Goal: Understand process/instructions: Learn how to perform a task or action

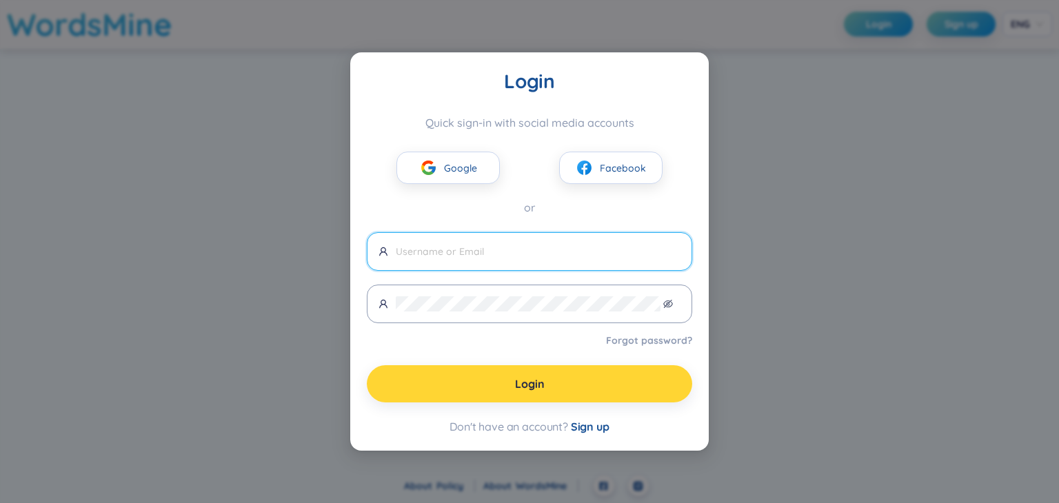
type input "[EMAIL_ADDRESS][DOMAIN_NAME]"
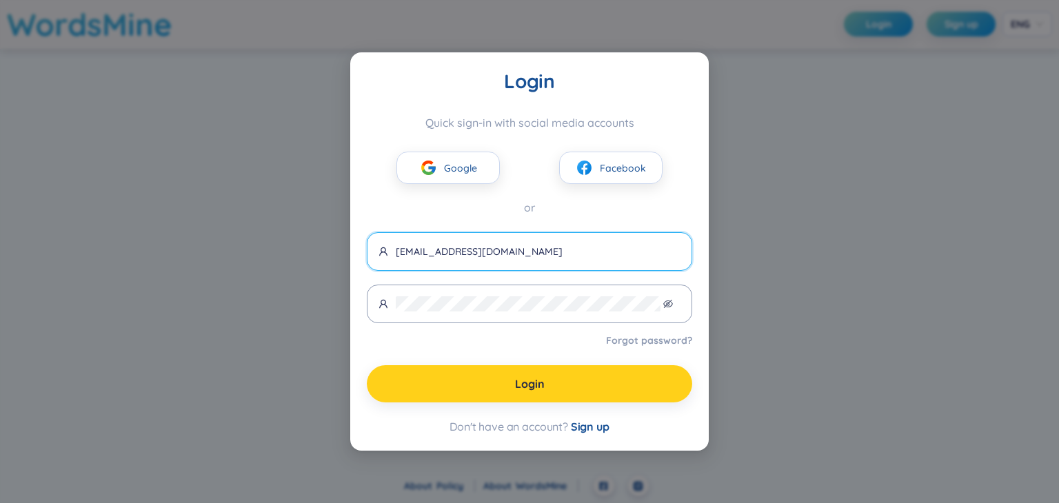
click at [469, 378] on button "Login" at bounding box center [529, 383] width 325 height 37
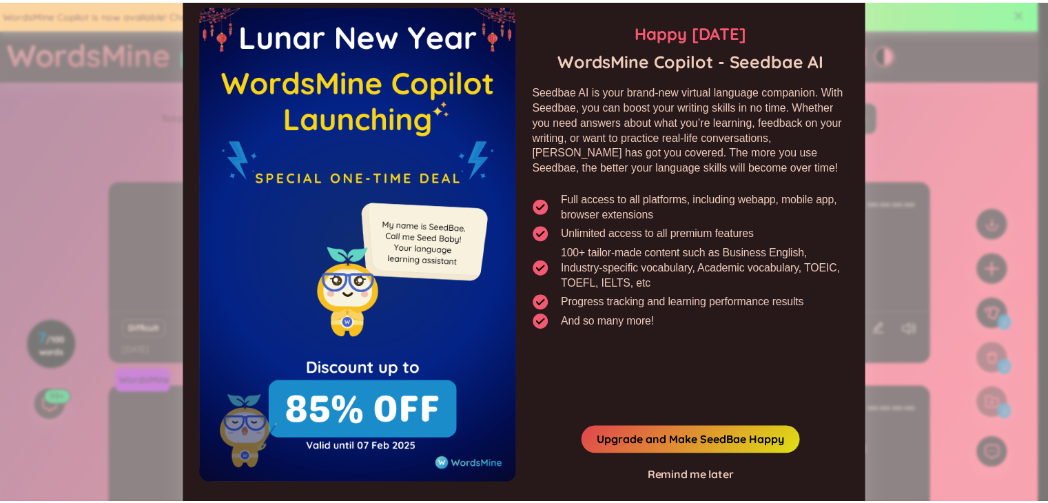
scroll to position [25, 0]
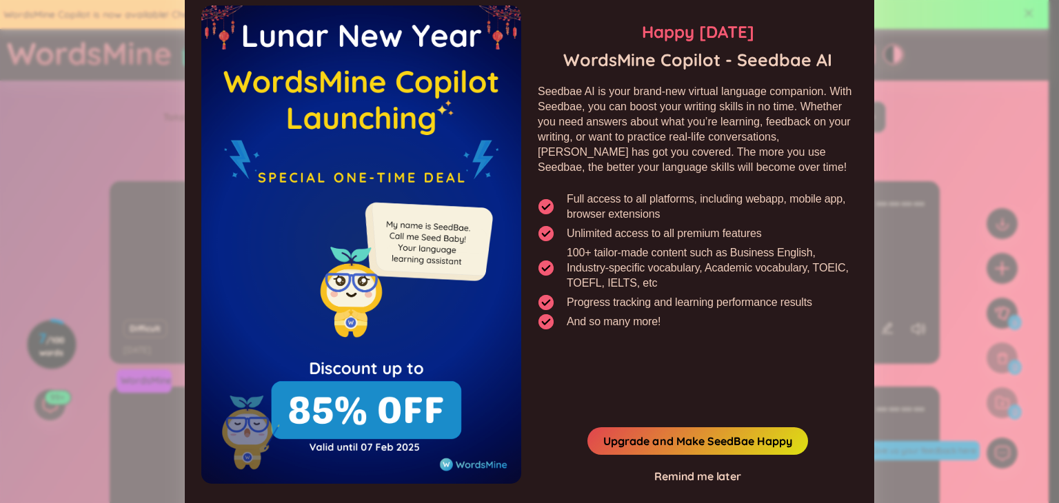
click at [716, 478] on div "Remind me later" at bounding box center [697, 476] width 87 height 15
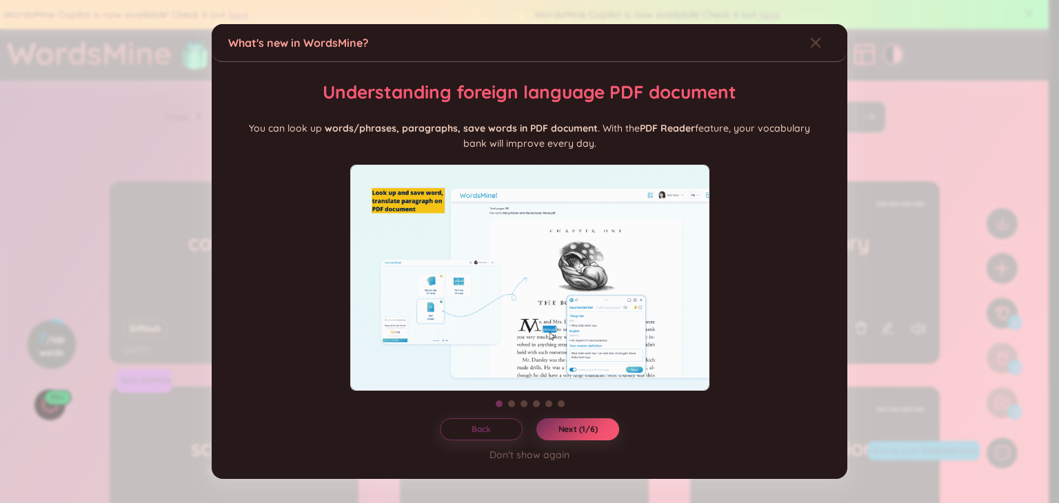
click at [780, 315] on div at bounding box center [529, 278] width 602 height 226
click at [571, 435] on span "Next (1/6)" at bounding box center [577, 429] width 39 height 11
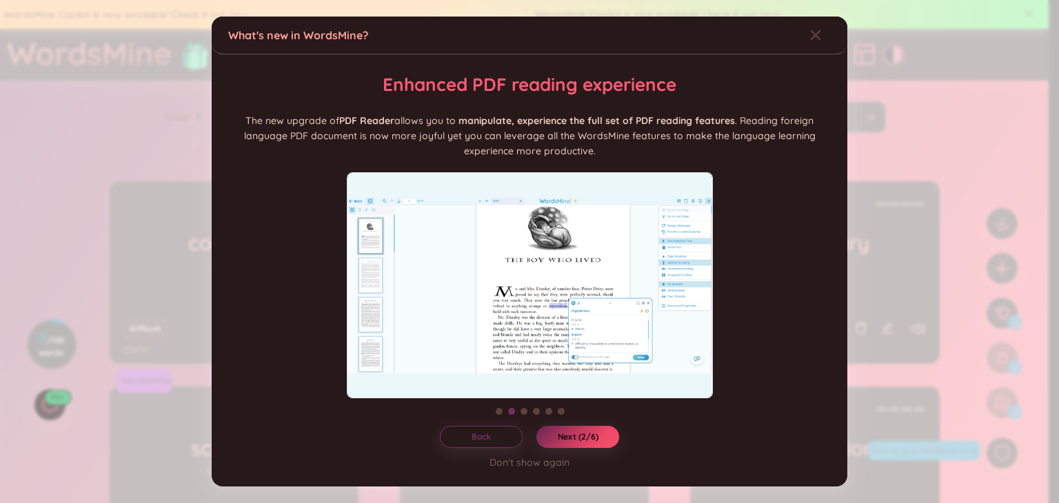
click at [571, 437] on span "Next (2/6)" at bounding box center [578, 437] width 41 height 11
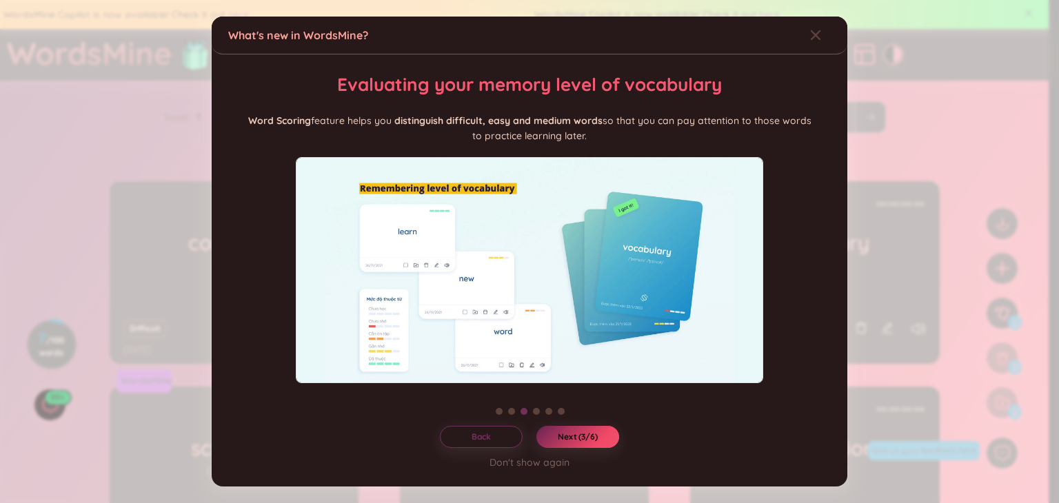
click at [571, 437] on span "Next (3/6)" at bounding box center [578, 437] width 40 height 11
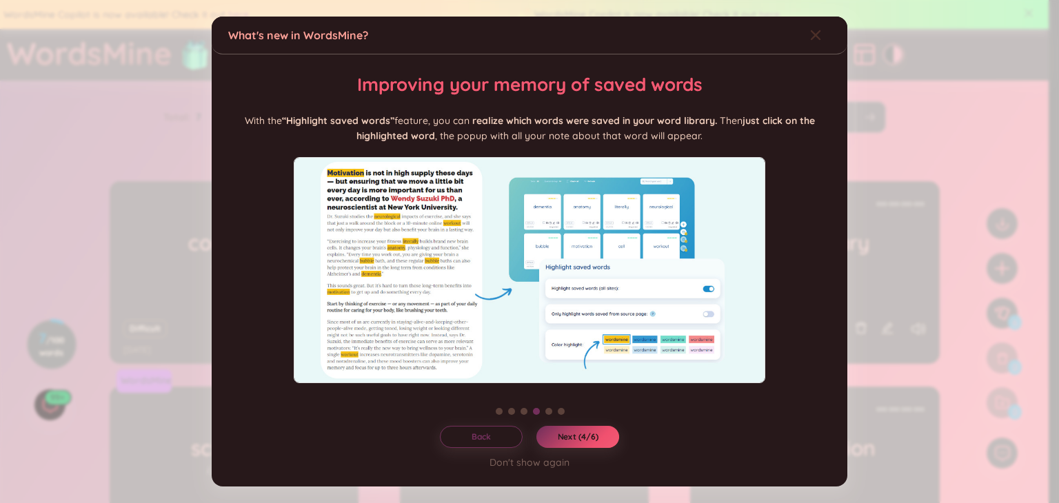
click at [813, 23] on div "Close" at bounding box center [815, 35] width 11 height 37
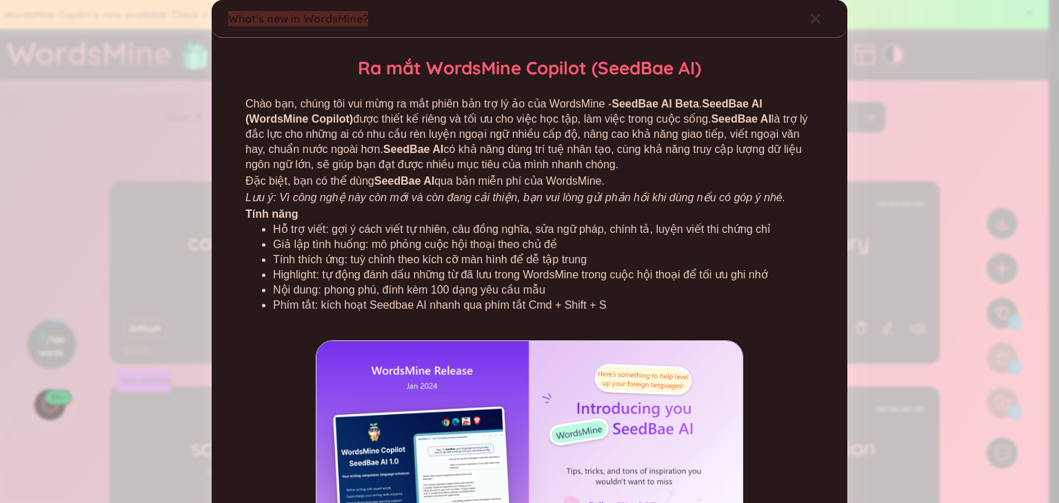
drag, startPoint x: 800, startPoint y: 1, endPoint x: 804, endPoint y: 12, distance: 11.1
click at [804, 12] on div "What's new in WordsMine? Ra mắt WordsMine Copilot (SeedBae AI) Chào bạn, chúng …" at bounding box center [530, 327] width 636 height 655
click at [810, 12] on div "Close" at bounding box center [815, 18] width 11 height 37
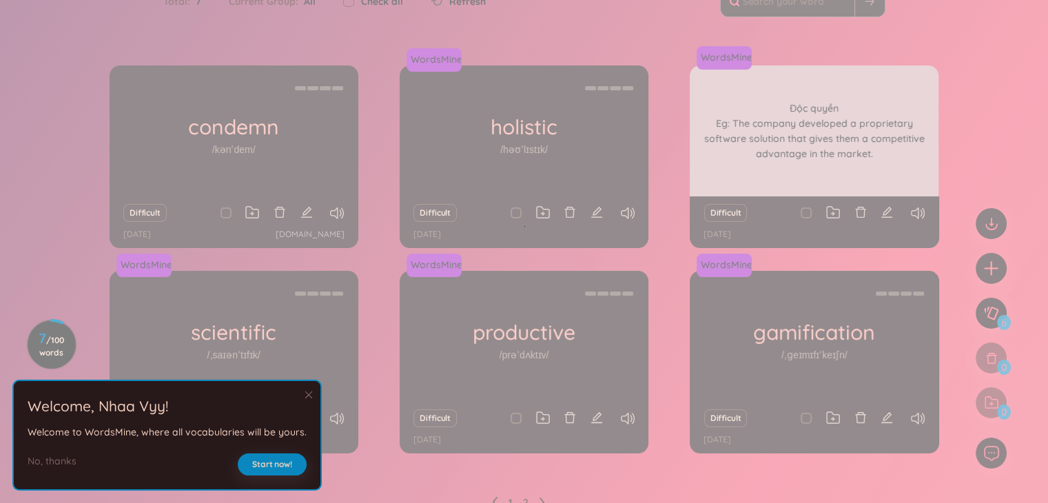
scroll to position [117, 0]
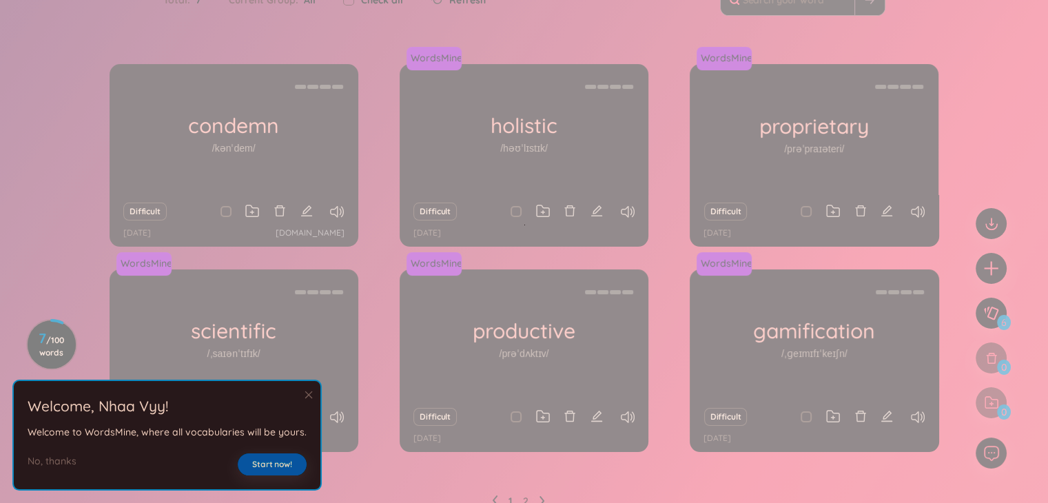
click at [245, 460] on button "Start now!" at bounding box center [272, 465] width 69 height 22
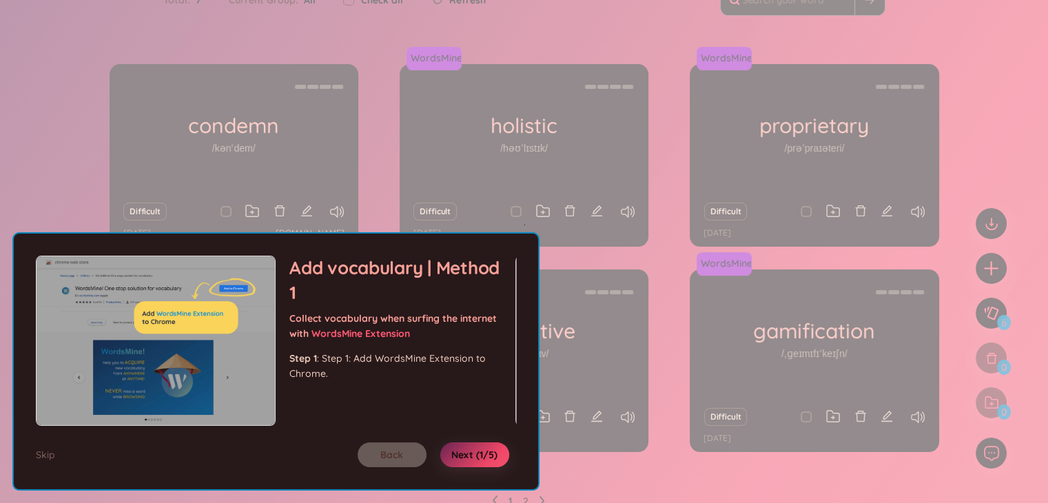
click at [475, 445] on button "Next (1/5)" at bounding box center [474, 455] width 69 height 25
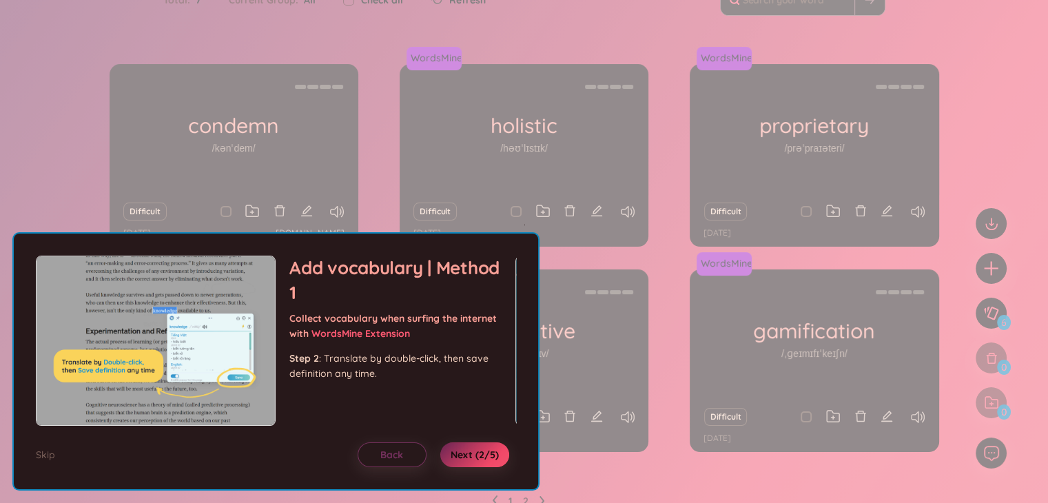
click at [475, 445] on button "Next (2/5)" at bounding box center [474, 455] width 69 height 25
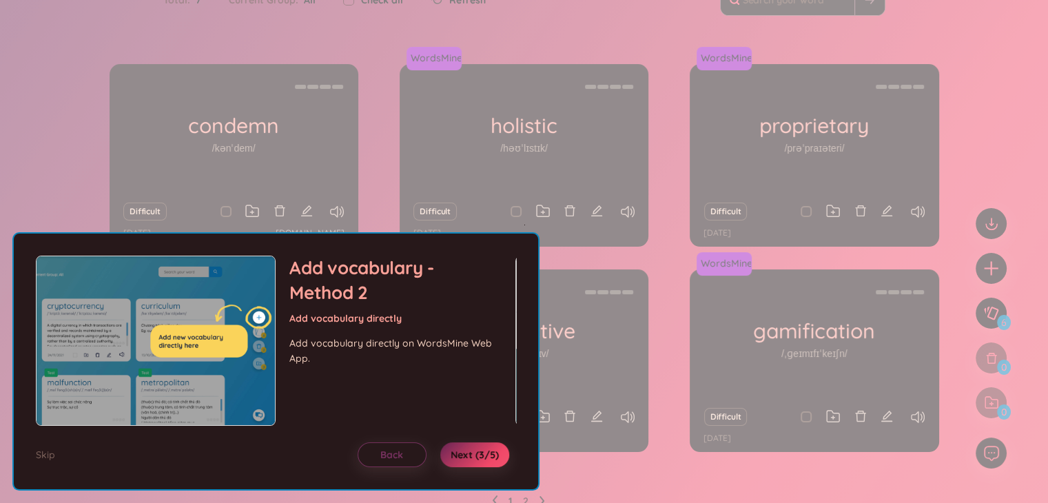
click at [475, 445] on button "Next (3/5)" at bounding box center [474, 455] width 69 height 25
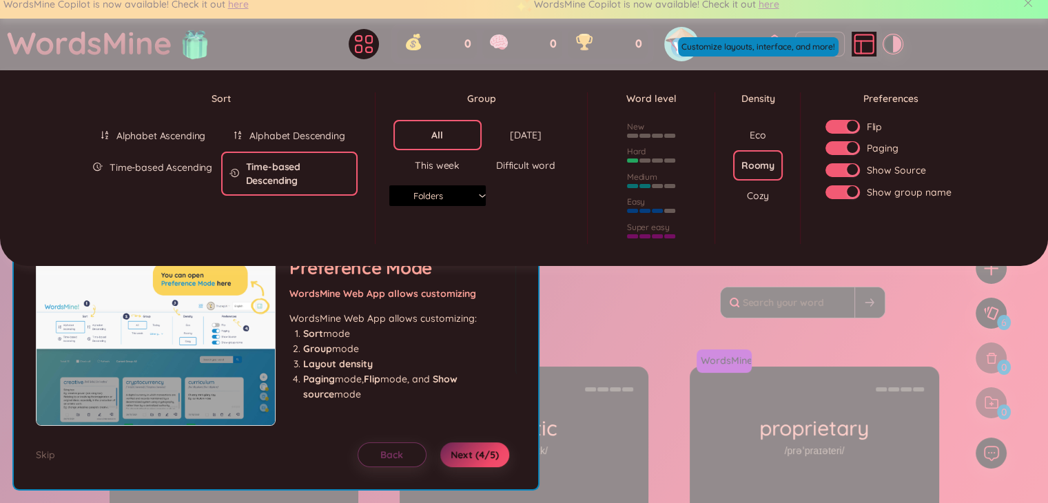
scroll to position [0, 0]
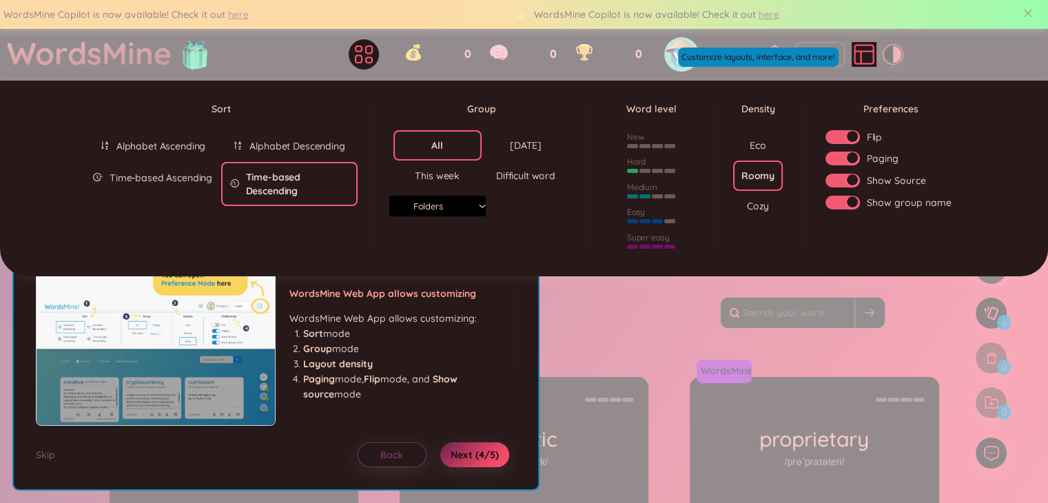
click at [475, 445] on button "Next (4/5)" at bounding box center [474, 455] width 69 height 25
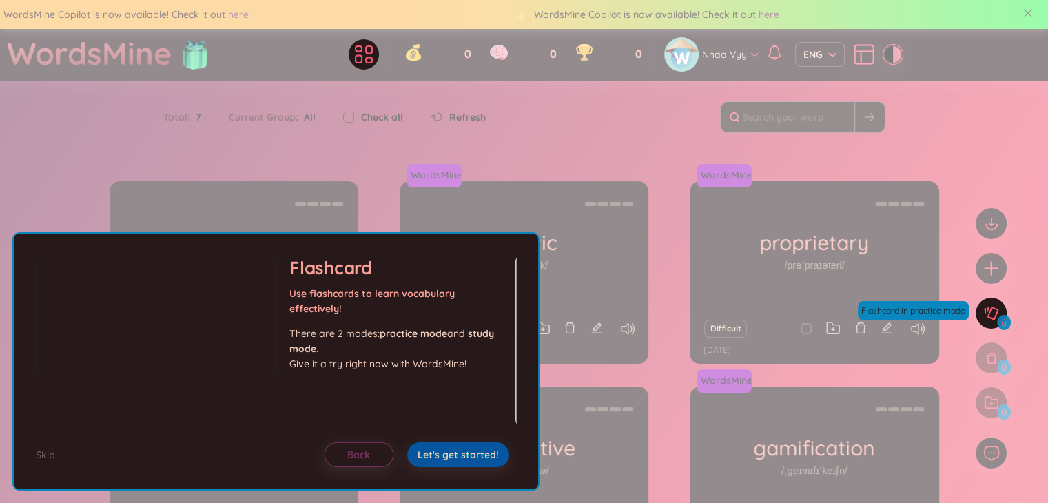
click at [483, 450] on span "Let's get started!" at bounding box center [458, 455] width 81 height 14
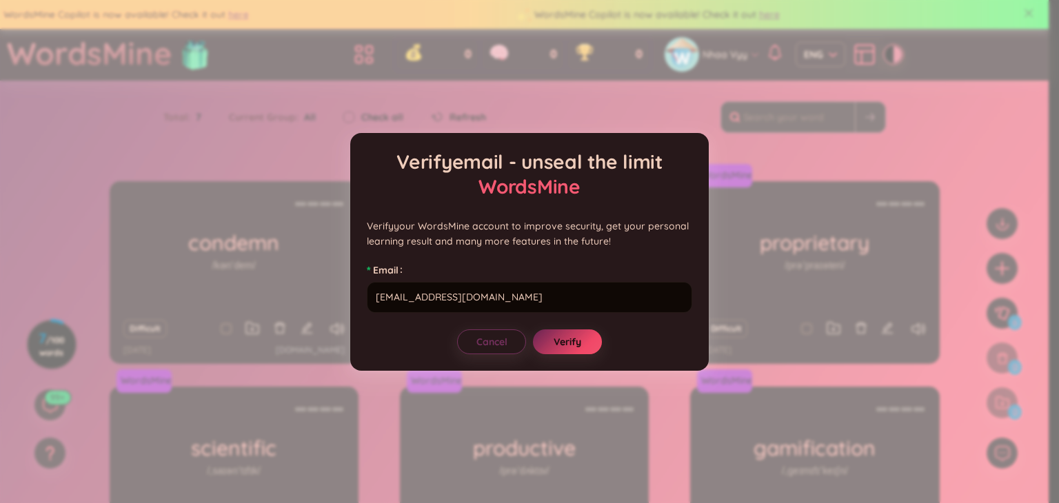
click at [570, 352] on button "Verify" at bounding box center [567, 342] width 69 height 25
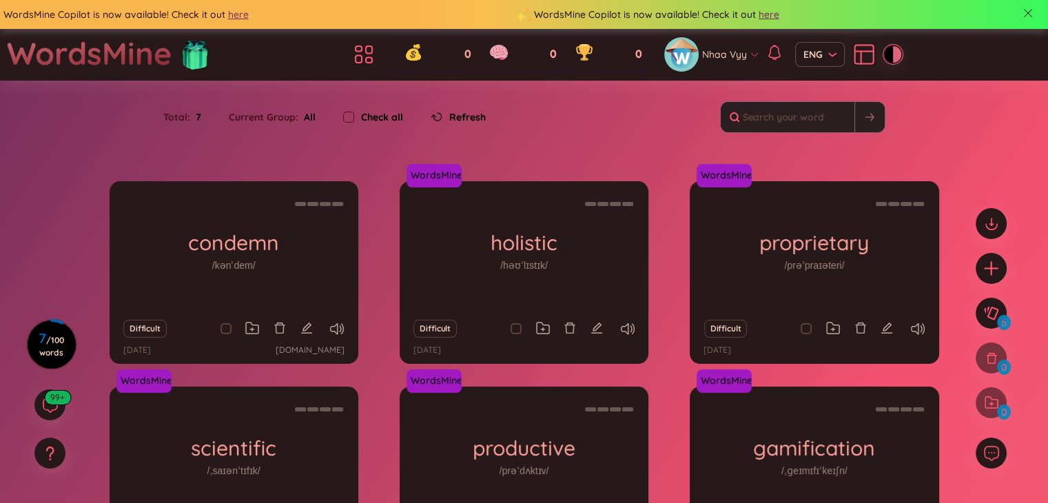
click at [116, 51] on h1 "WordsMine" at bounding box center [89, 53] width 165 height 49
